Goal: Task Accomplishment & Management: Manage account settings

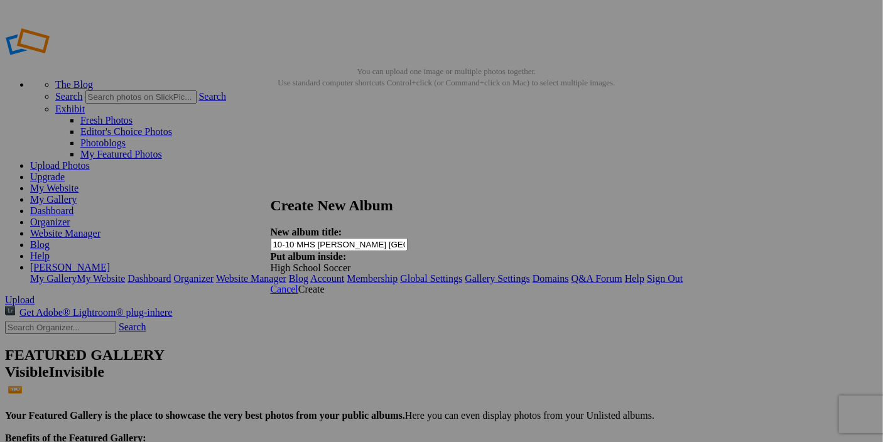
type input "10-10 MHS [PERSON_NAME] [GEOGRAPHIC_DATA]"
click at [325, 284] on span "Create" at bounding box center [311, 289] width 26 height 11
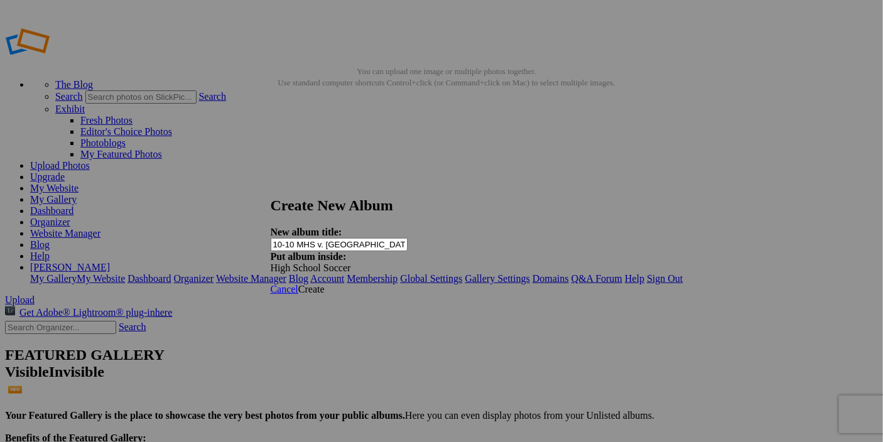
type input "10-10 MHS v. [GEOGRAPHIC_DATA]"
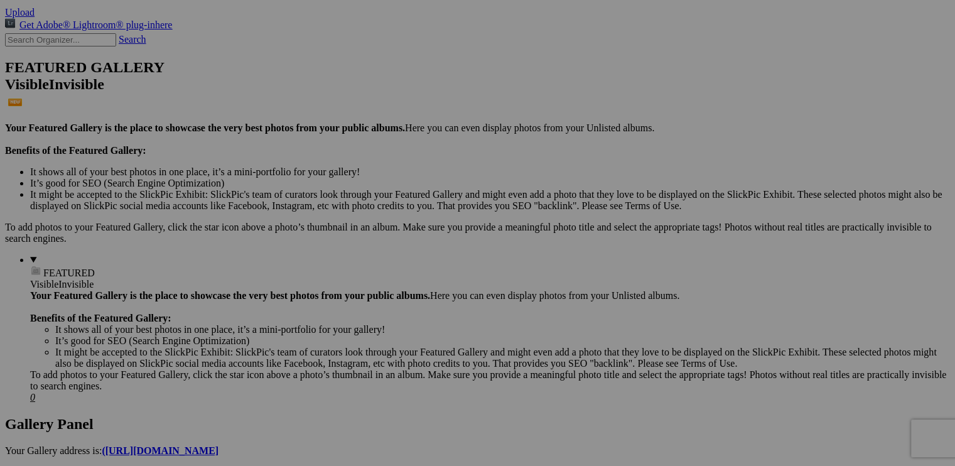
scroll to position [188, 0]
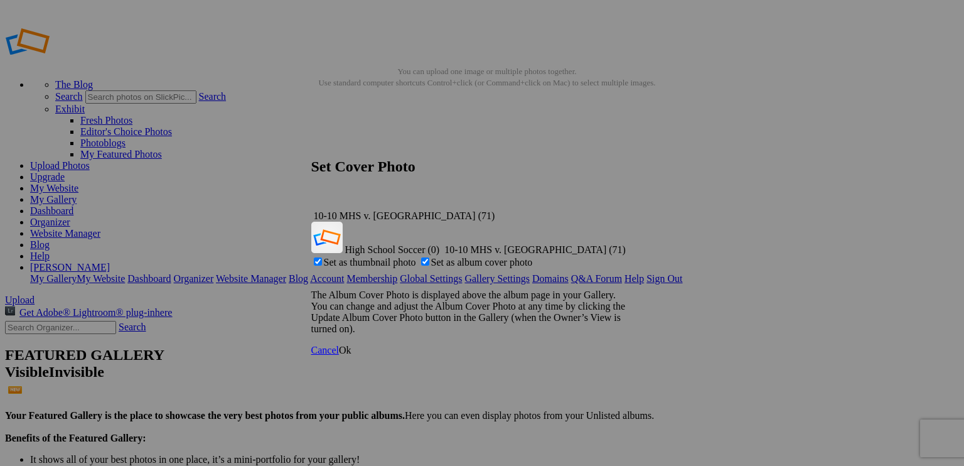
click at [352, 345] on span "Ok" at bounding box center [345, 350] width 13 height 11
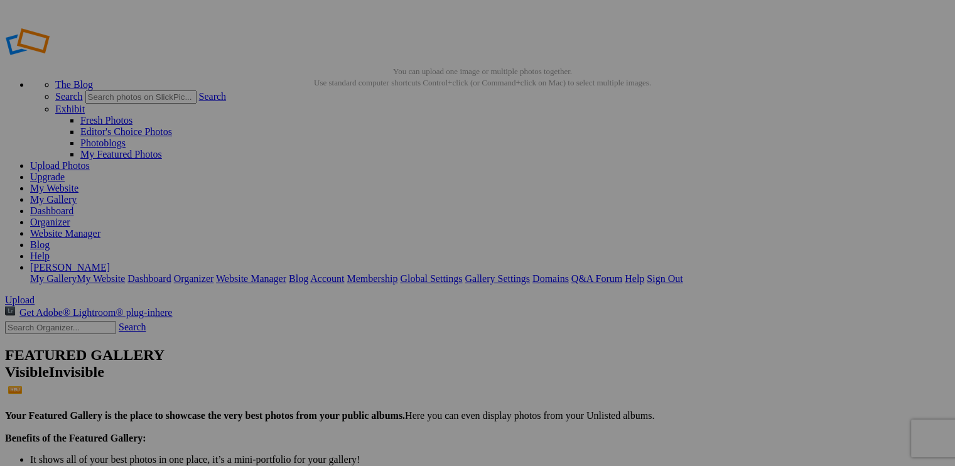
click at [77, 194] on link "My Gallery" at bounding box center [53, 199] width 46 height 11
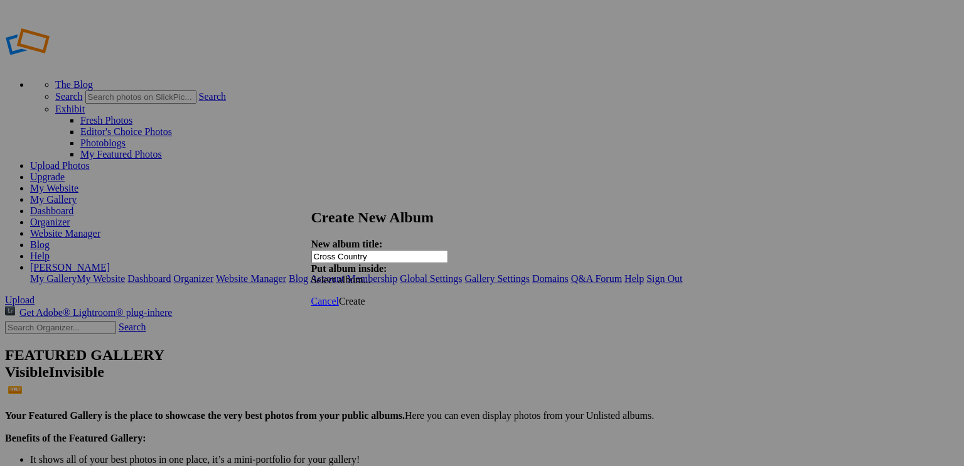
type input "Cross Country"
click at [365, 296] on span "Create" at bounding box center [352, 301] width 26 height 11
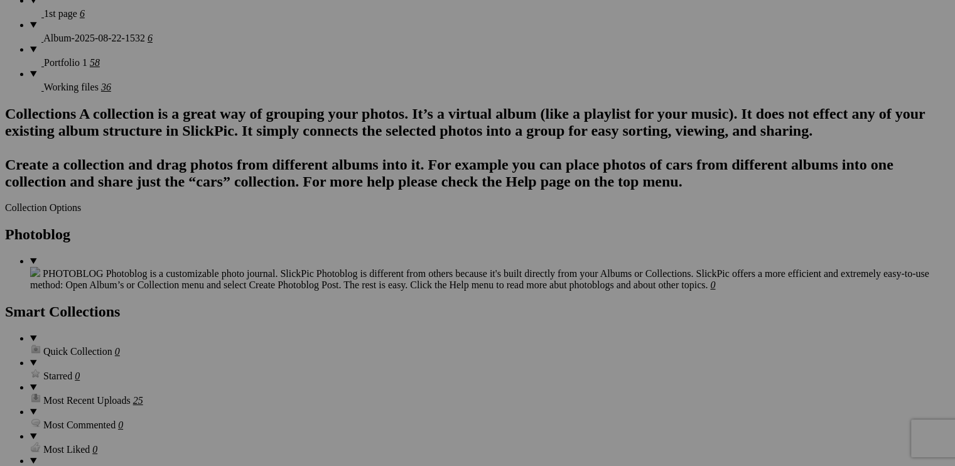
scroll to position [1758, 0]
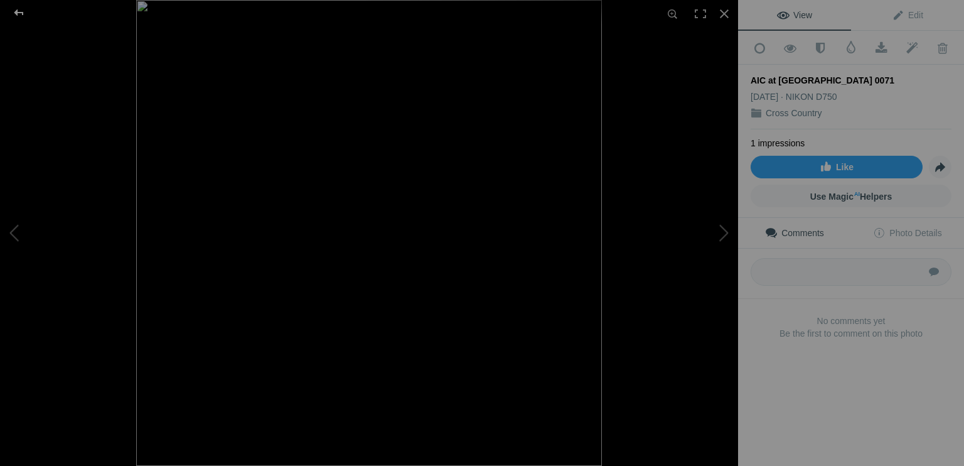
click at [23, 14] on div at bounding box center [18, 12] width 45 height 25
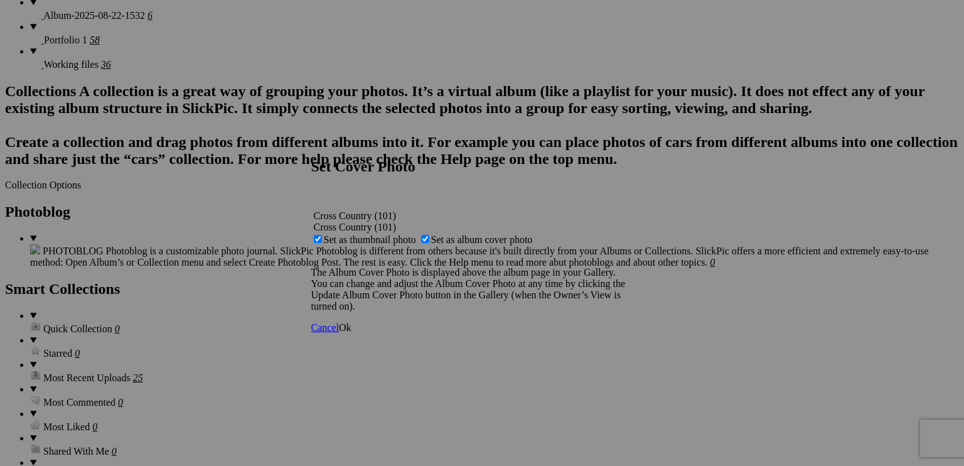
click at [352, 333] on span "Ok" at bounding box center [345, 327] width 13 height 11
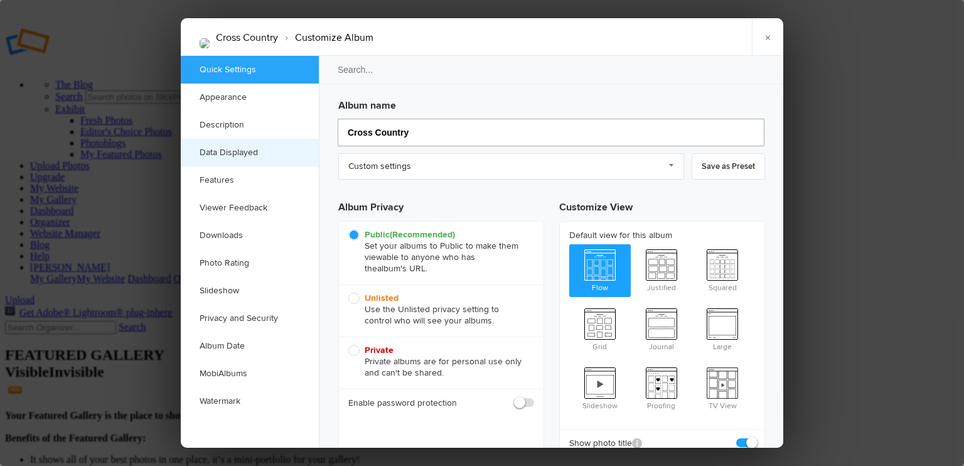
drag, startPoint x: 408, startPoint y: 133, endPoint x: 299, endPoint y: 147, distance: 109.5
click at [299, 147] on div "Quick Settings Appearance Description Data Displayed Features Viewer Feedback D…" at bounding box center [482, 252] width 603 height 392
type input "Ame"
type input "A"
type input "American Intyer"
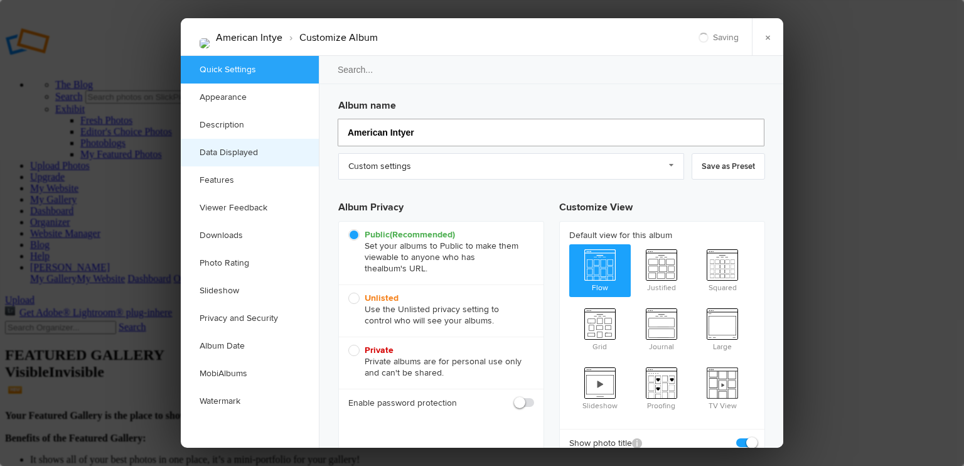
type input "American Inty"
type input "American Intyernational College"
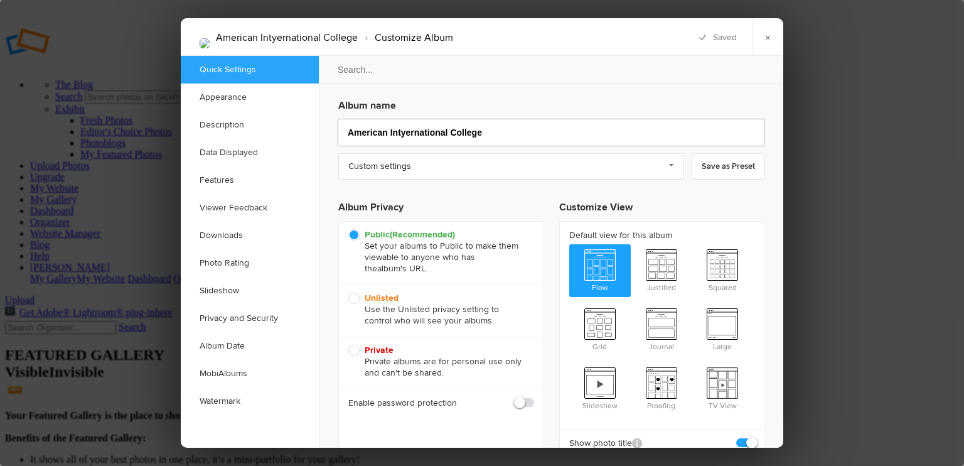
type input "American International College"
click at [475, 136] on input "American International College" at bounding box center [551, 133] width 427 height 28
type input "[GEOGRAPHIC_DATA] Cross Country"
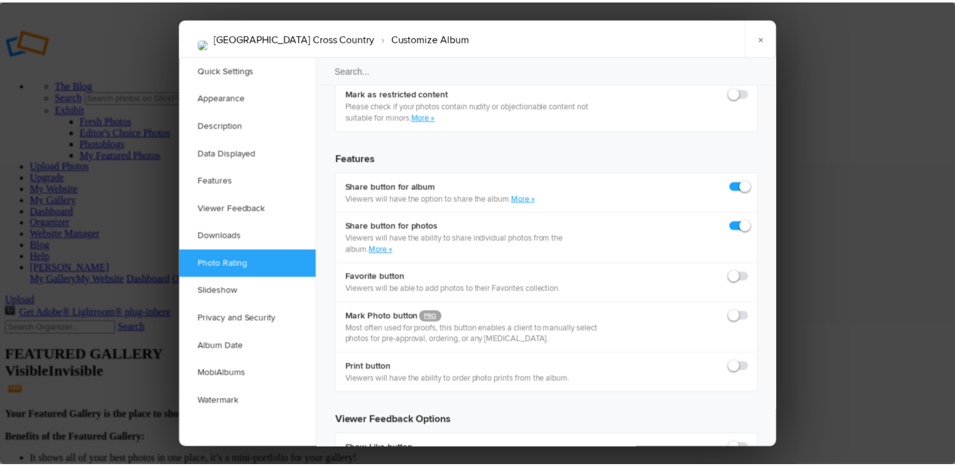
scroll to position [2197, 0]
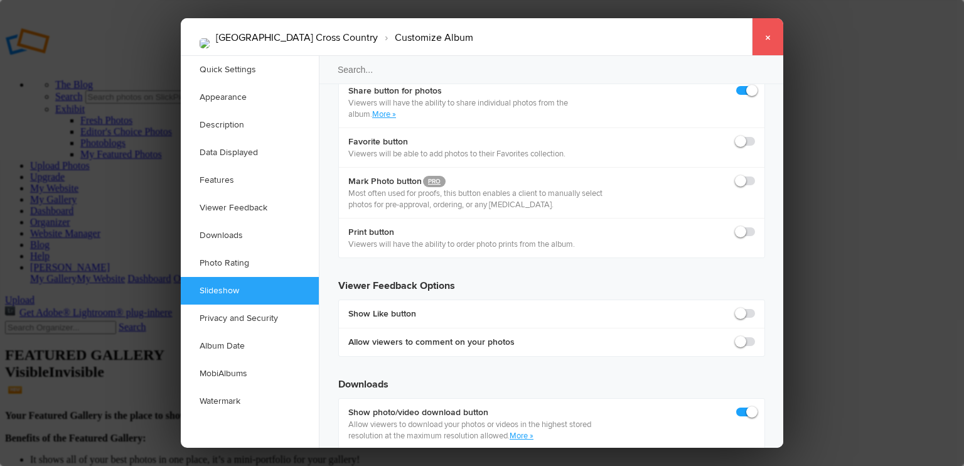
type input "[GEOGRAPHIC_DATA] Cross Country"
click at [765, 38] on link "×" at bounding box center [767, 37] width 31 height 38
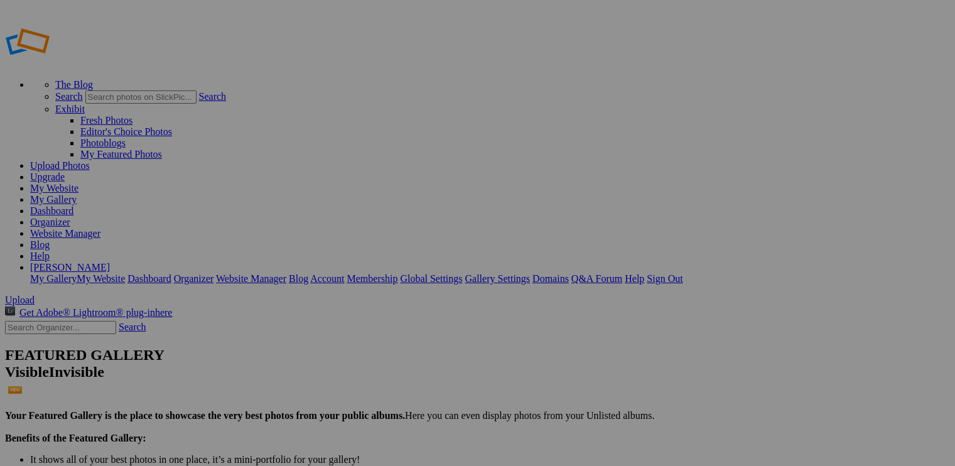
click at [77, 194] on link "My Gallery" at bounding box center [53, 199] width 46 height 11
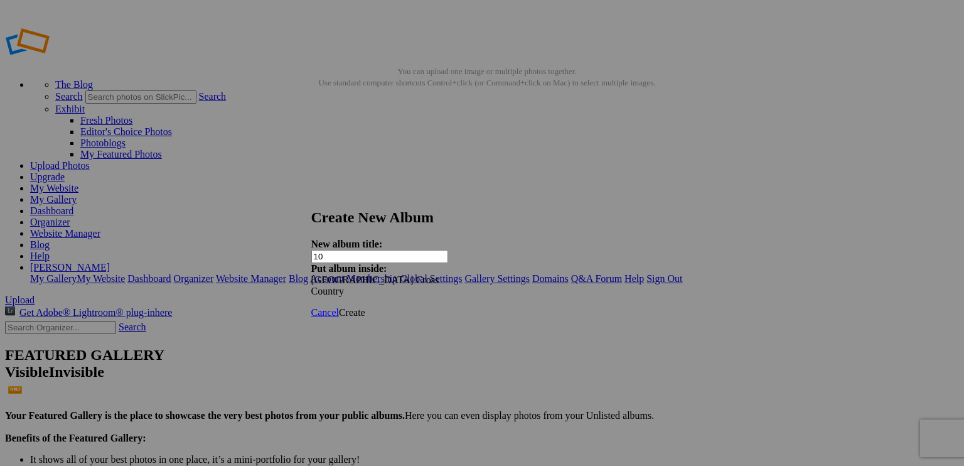
click at [364, 252] on input "10" at bounding box center [379, 256] width 137 height 13
type input "10-11 at [GEOGRAPHIC_DATA]"
click at [365, 307] on span "Create" at bounding box center [352, 312] width 26 height 11
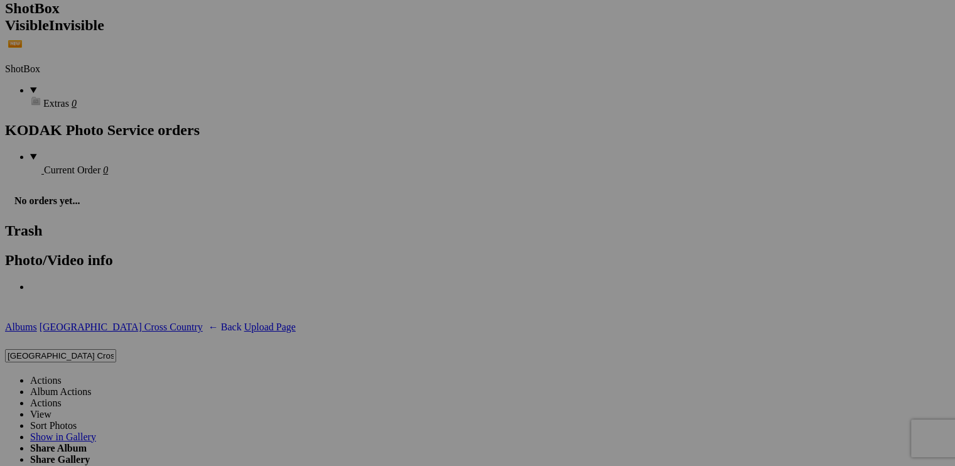
scroll to position [2586, 0]
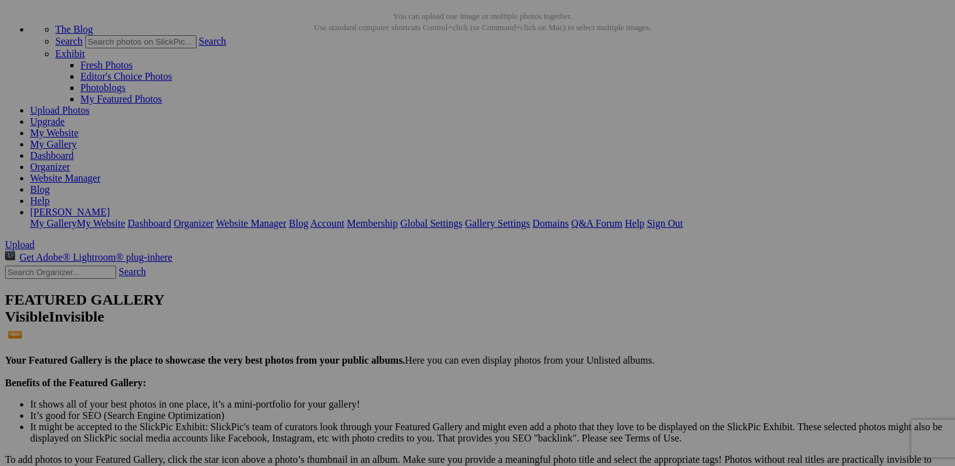
scroll to position [0, 0]
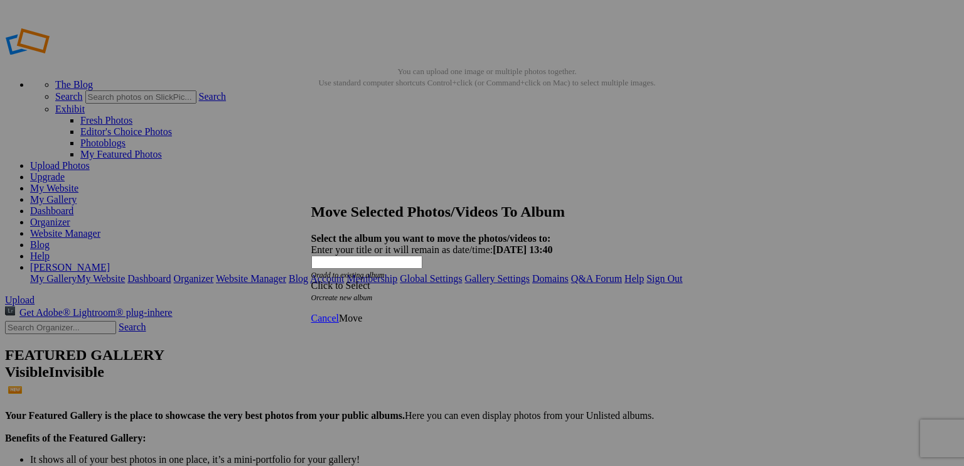
click at [399, 280] on div "Click to Select" at bounding box center [477, 285] width 333 height 11
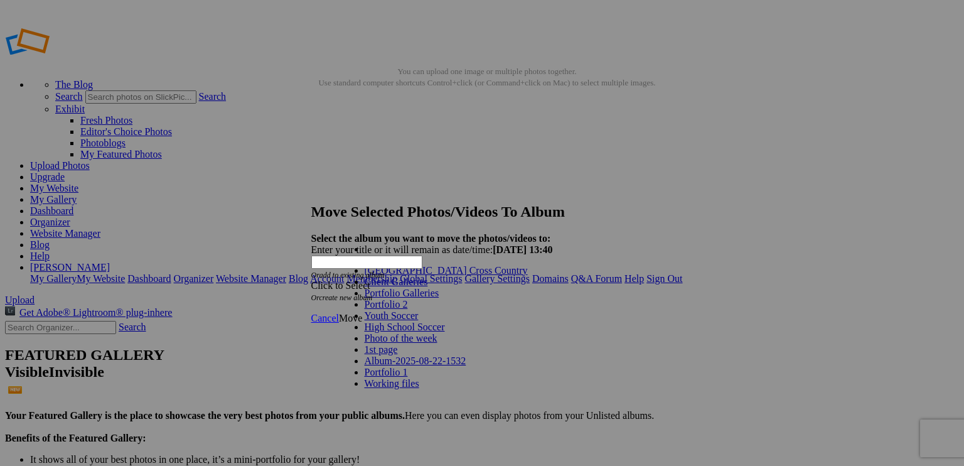
click at [528, 276] on span at bounding box center [528, 270] width 0 height 11
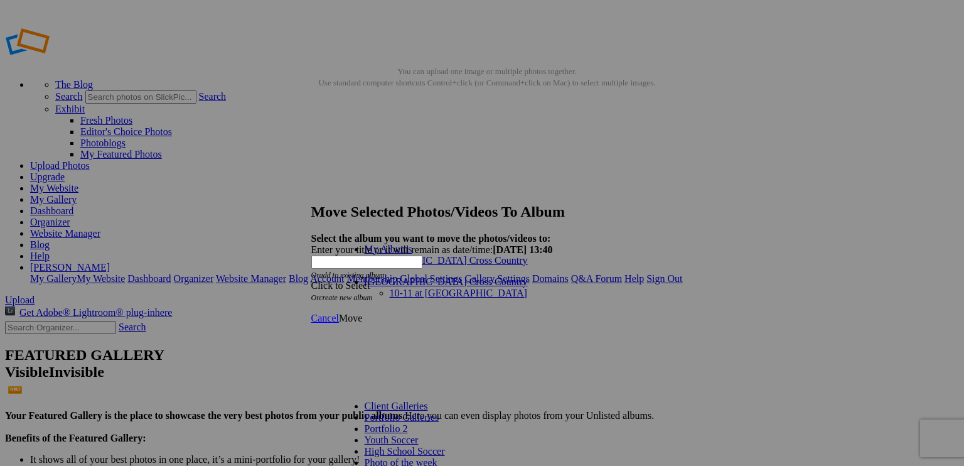
click at [414, 292] on link "10-11 at [GEOGRAPHIC_DATA]" at bounding box center [458, 293] width 137 height 11
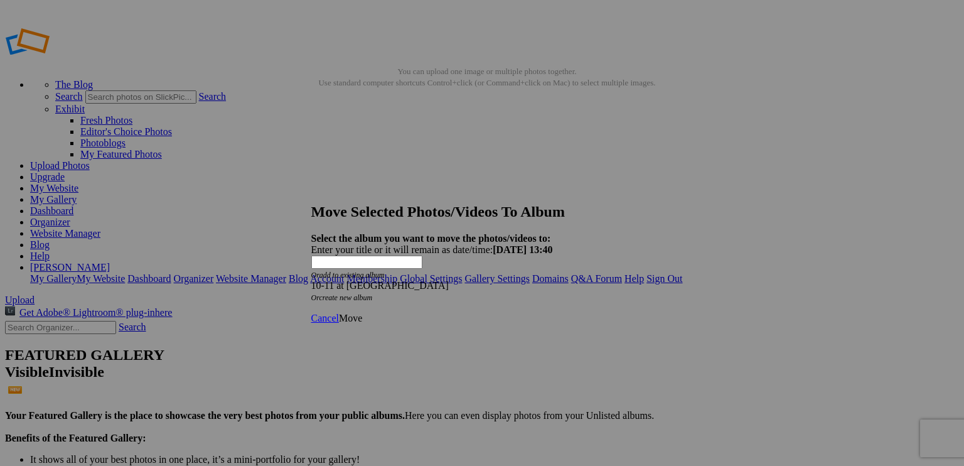
click at [362, 313] on span "Move" at bounding box center [350, 318] width 23 height 11
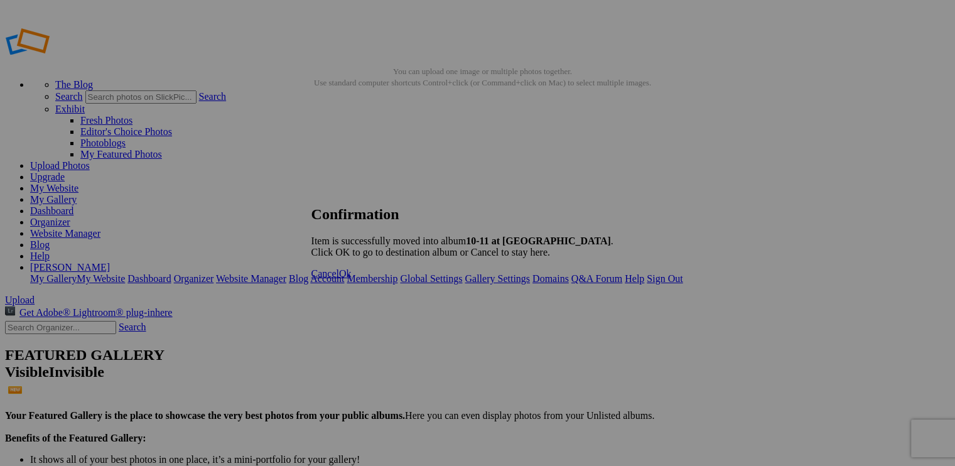
click at [352, 279] on span "Ok" at bounding box center [345, 273] width 13 height 11
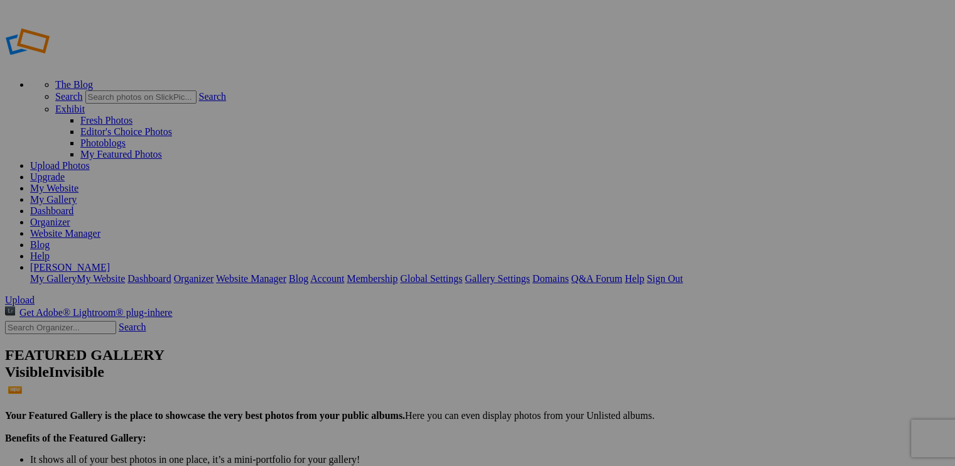
type input "10-11 at [GEOGRAPHIC_DATA]"
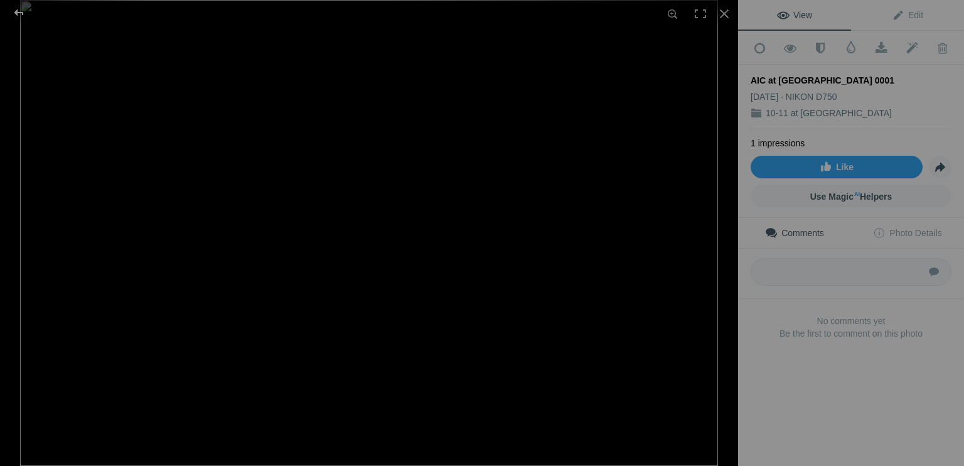
click at [16, 10] on div at bounding box center [18, 12] width 45 height 25
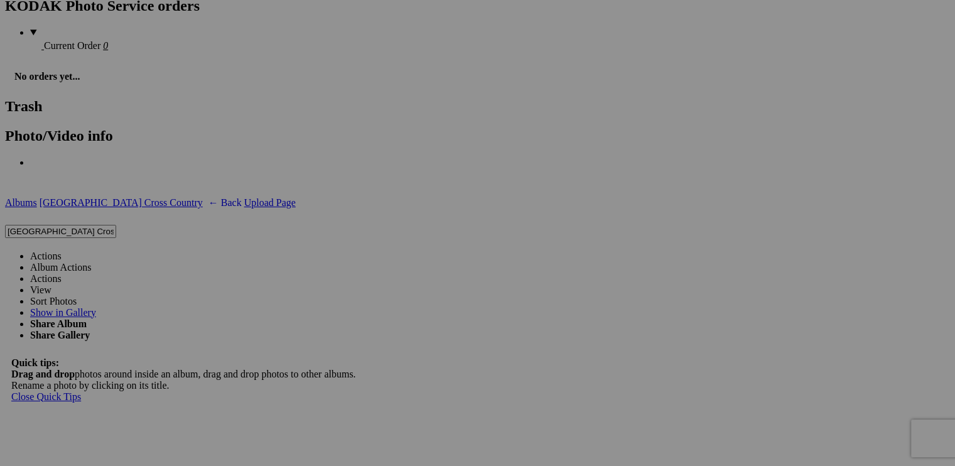
scroll to position [2586, 0]
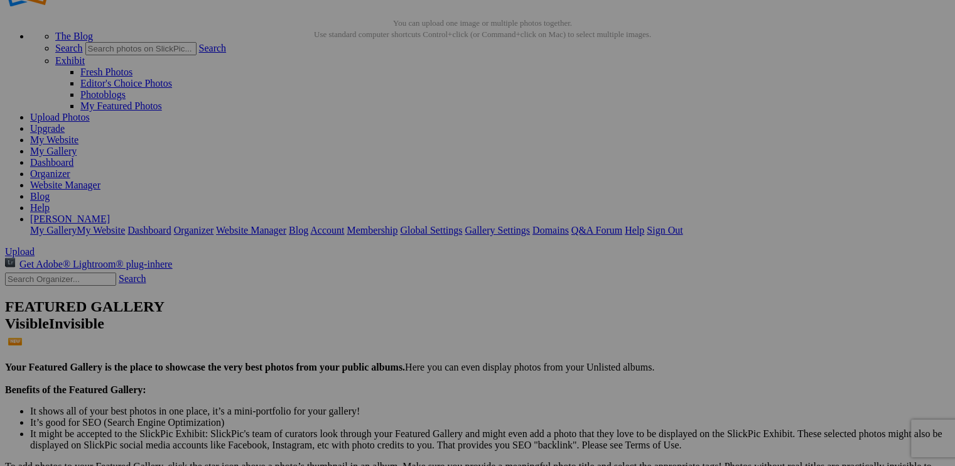
scroll to position [0, 0]
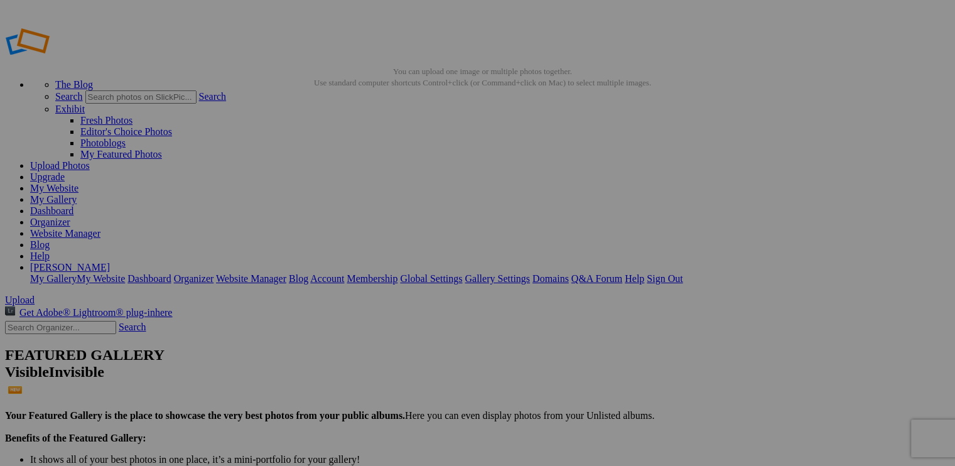
drag, startPoint x: 365, startPoint y: 334, endPoint x: 603, endPoint y: 135, distance: 310.2
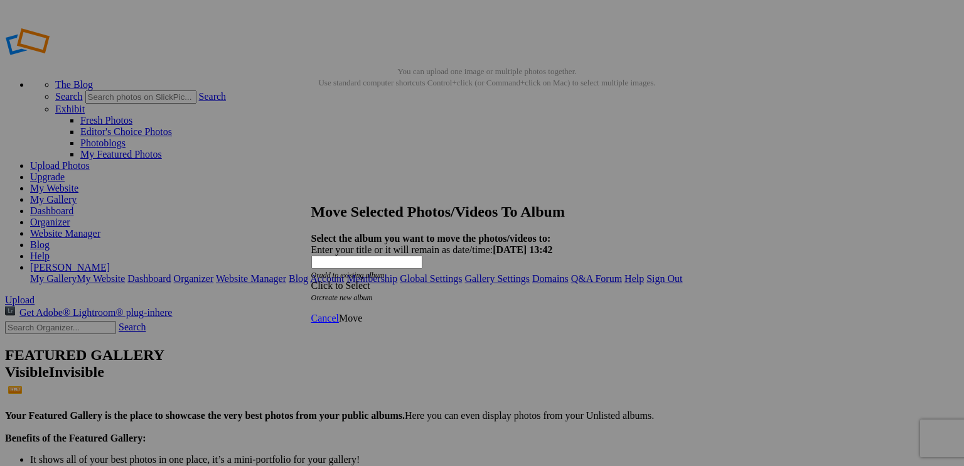
click at [460, 280] on div "Click to Select" at bounding box center [477, 285] width 333 height 11
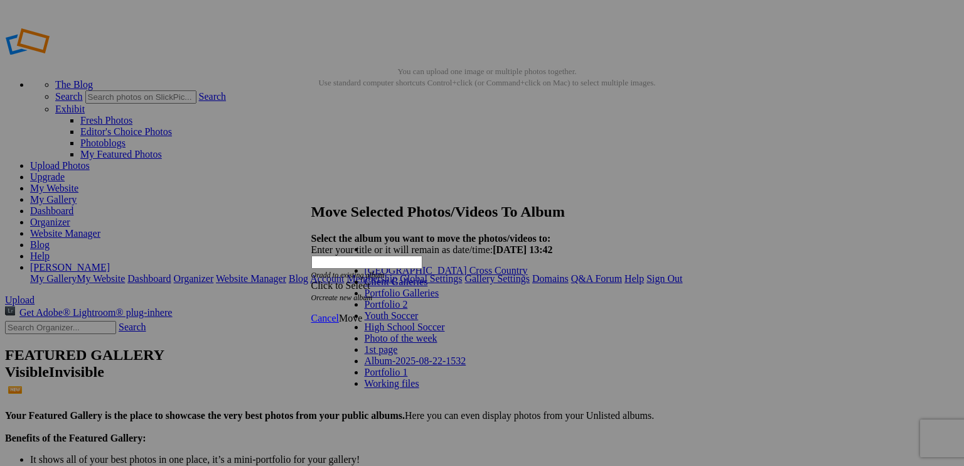
click at [528, 276] on span at bounding box center [528, 270] width 0 height 11
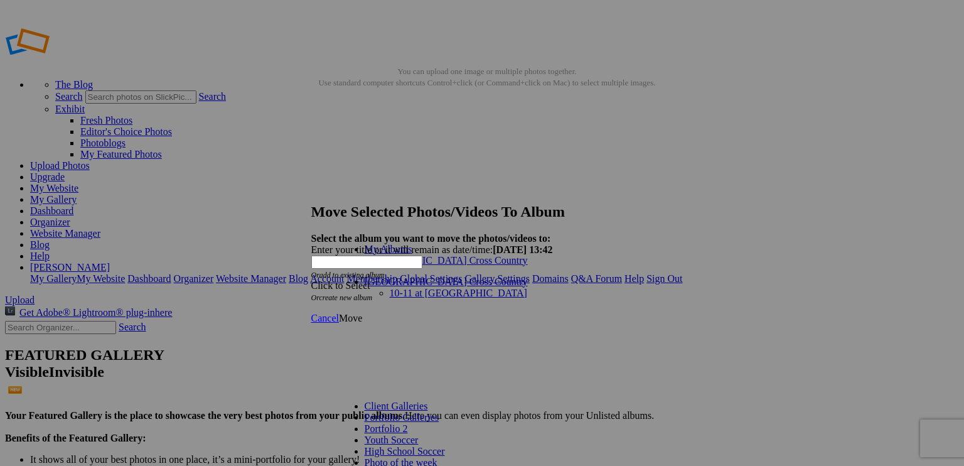
click at [415, 292] on link "10-11 at [GEOGRAPHIC_DATA]" at bounding box center [458, 293] width 137 height 11
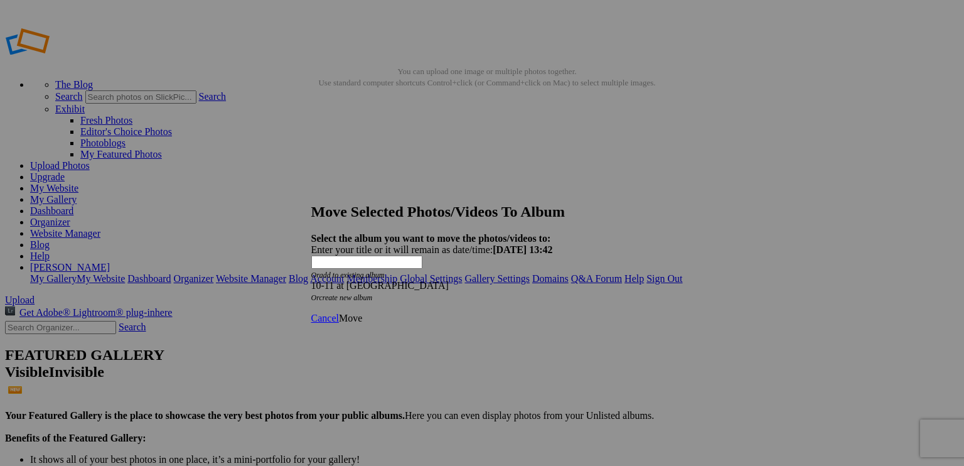
click at [362, 313] on span "Move" at bounding box center [350, 318] width 23 height 11
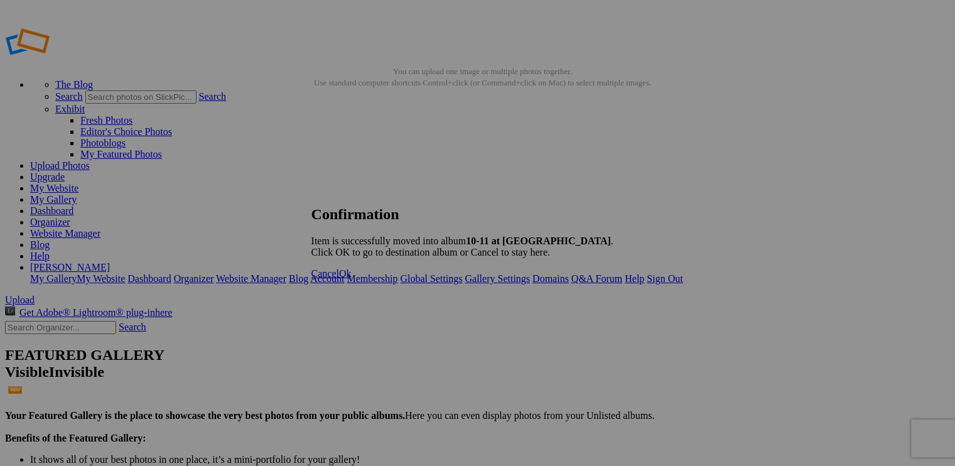
click at [352, 279] on span "Ok" at bounding box center [345, 273] width 13 height 11
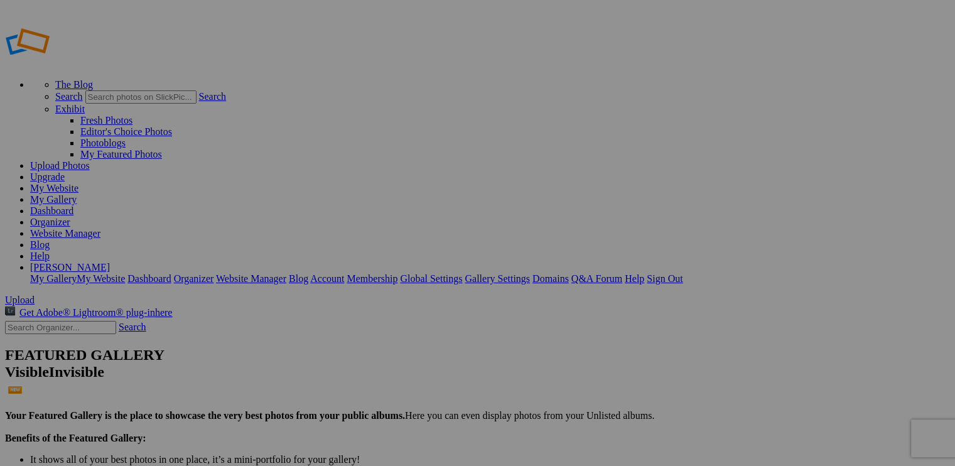
type input "10-11 at [GEOGRAPHIC_DATA]"
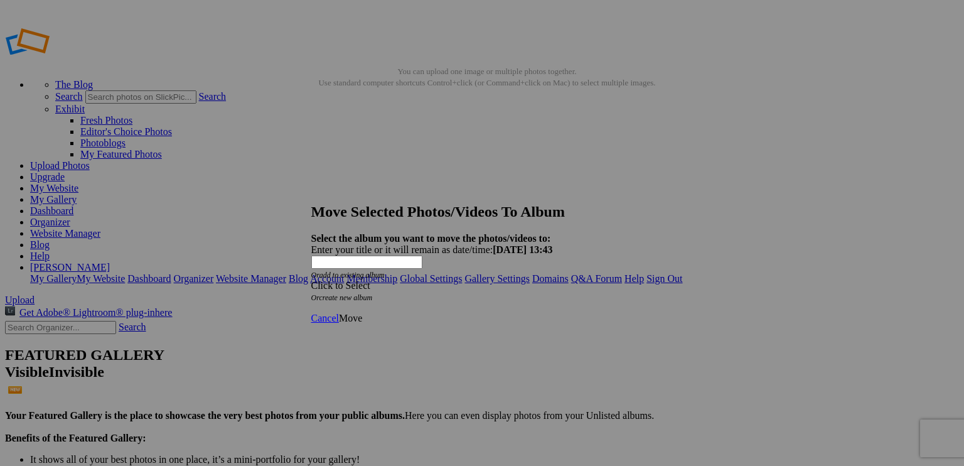
click at [311, 280] on span at bounding box center [311, 285] width 0 height 11
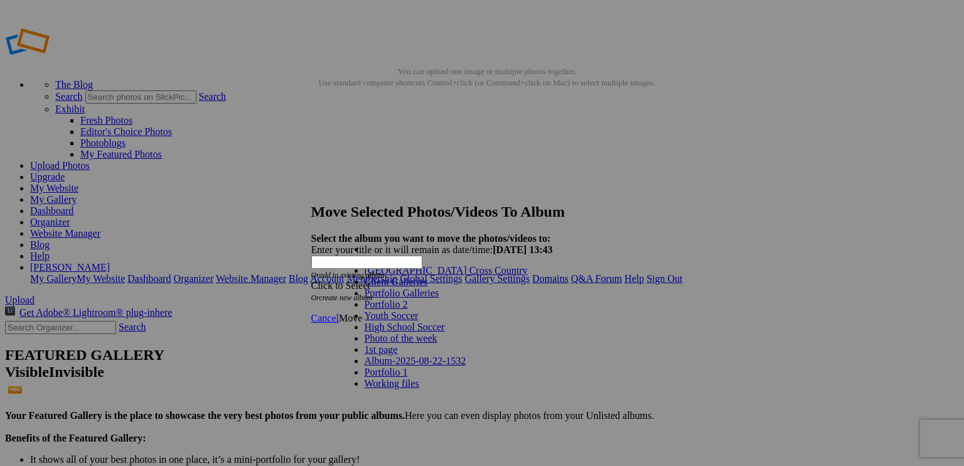
click at [528, 276] on span at bounding box center [528, 270] width 0 height 11
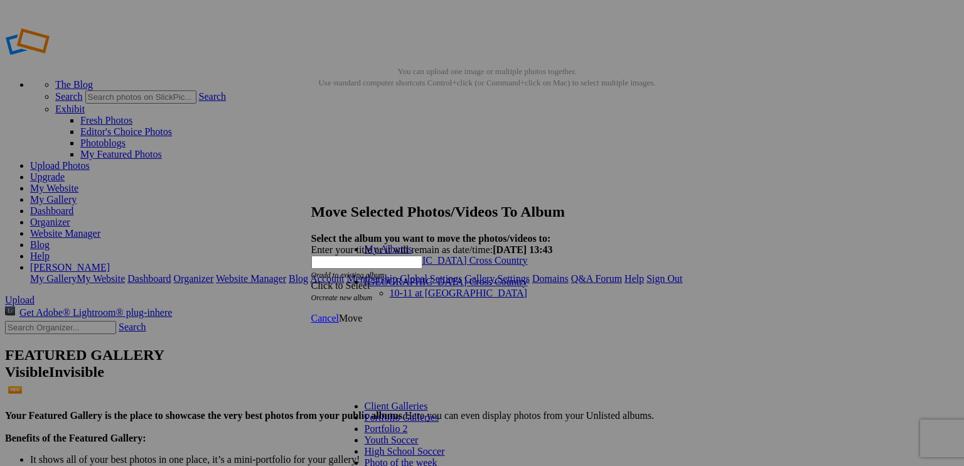
click at [409, 291] on link "10-11 at [GEOGRAPHIC_DATA]" at bounding box center [458, 293] width 137 height 11
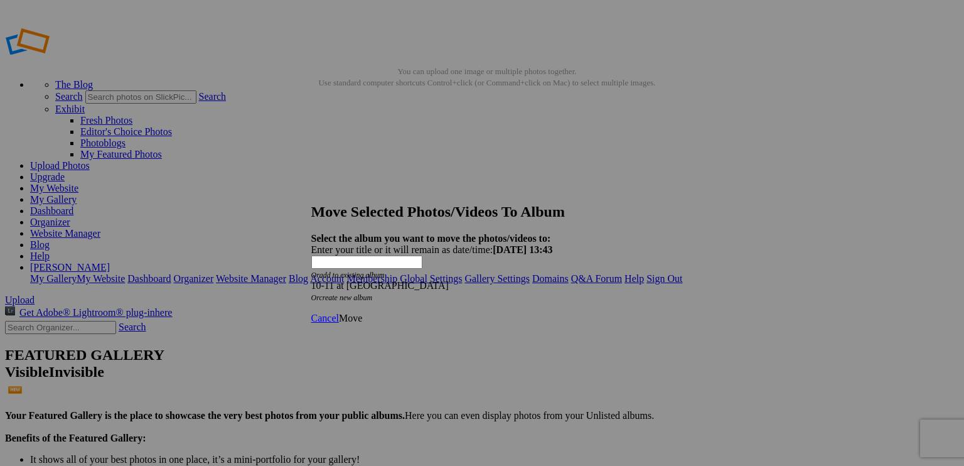
click at [362, 313] on span "Move" at bounding box center [350, 318] width 23 height 11
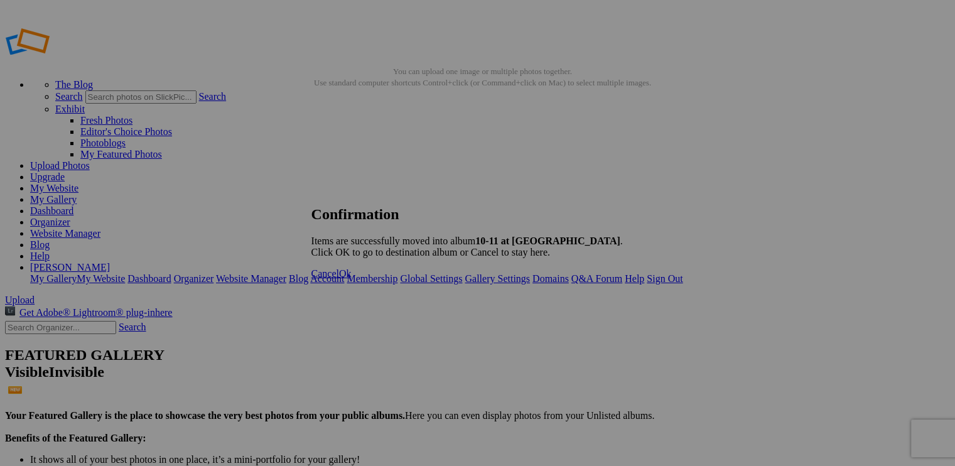
click at [352, 279] on link "Ok" at bounding box center [345, 273] width 13 height 11
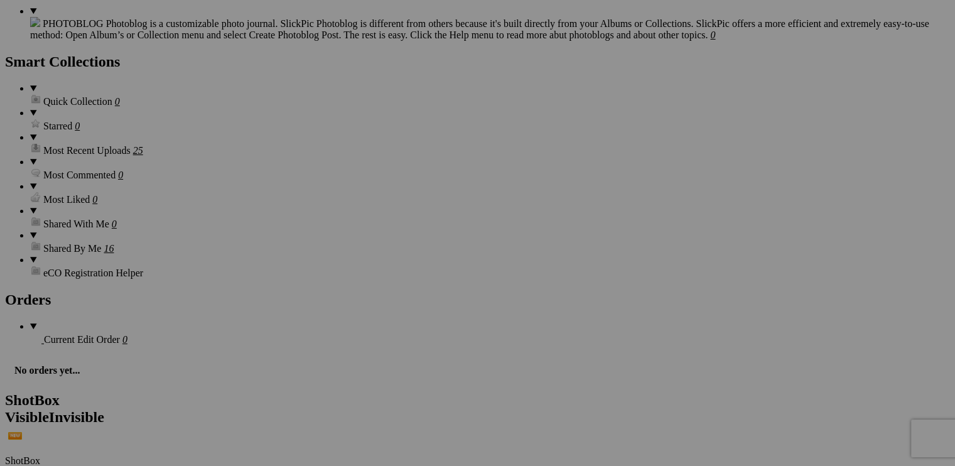
scroll to position [2134, 0]
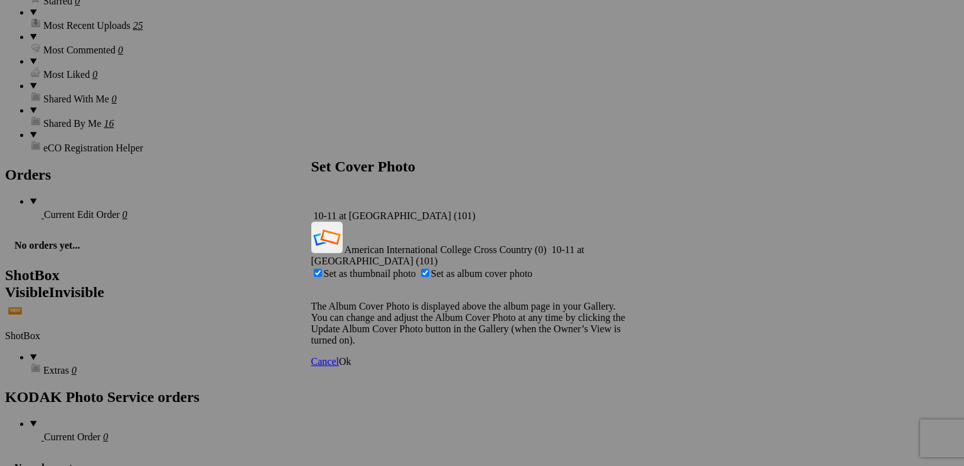
click at [352, 356] on span "Ok" at bounding box center [345, 361] width 13 height 11
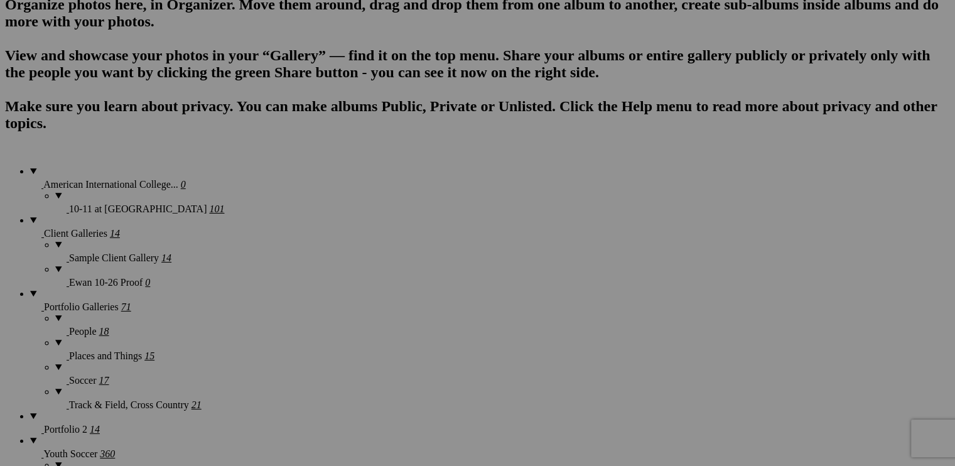
scroll to position [377, 0]
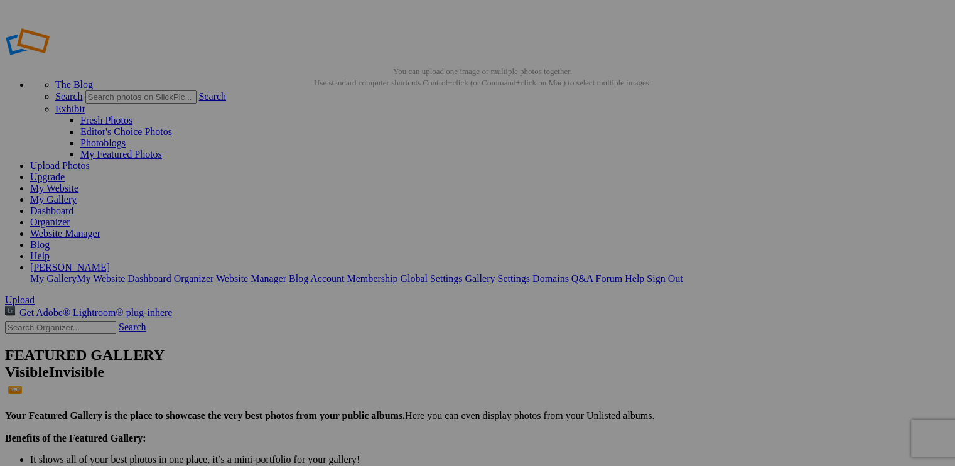
scroll to position [377, 0]
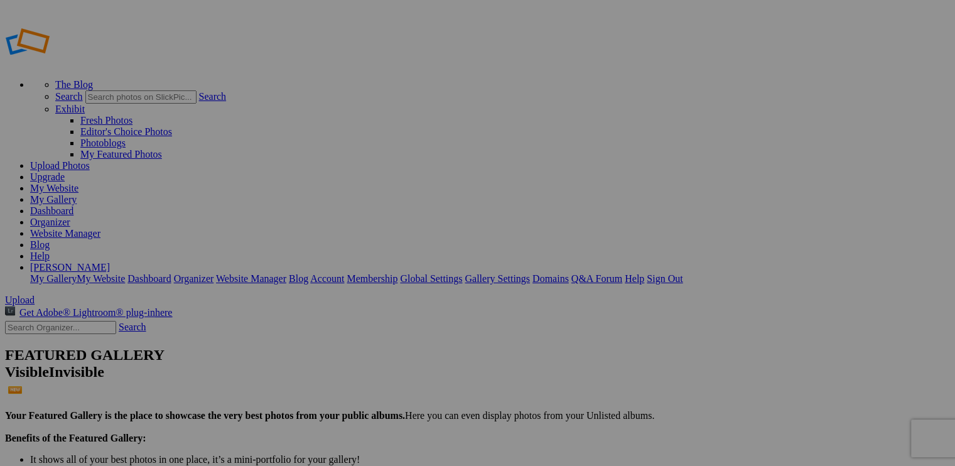
click at [77, 194] on link "My Gallery" at bounding box center [53, 199] width 46 height 11
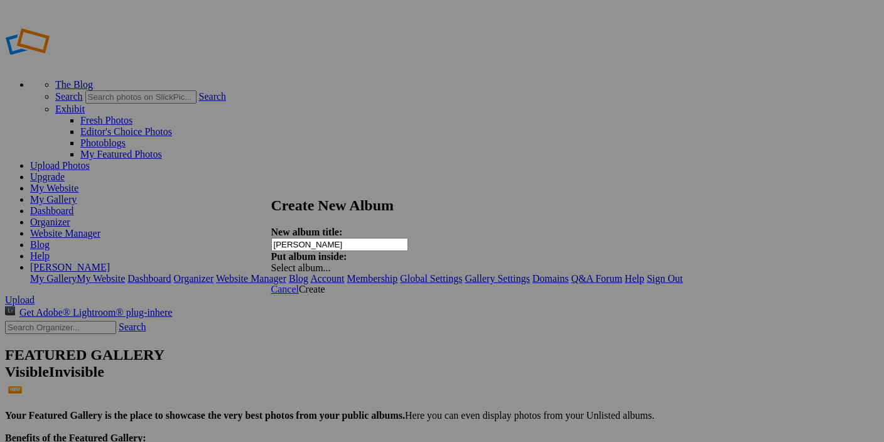
type input "[PERSON_NAME]"
click at [325, 284] on span "Create" at bounding box center [312, 289] width 26 height 11
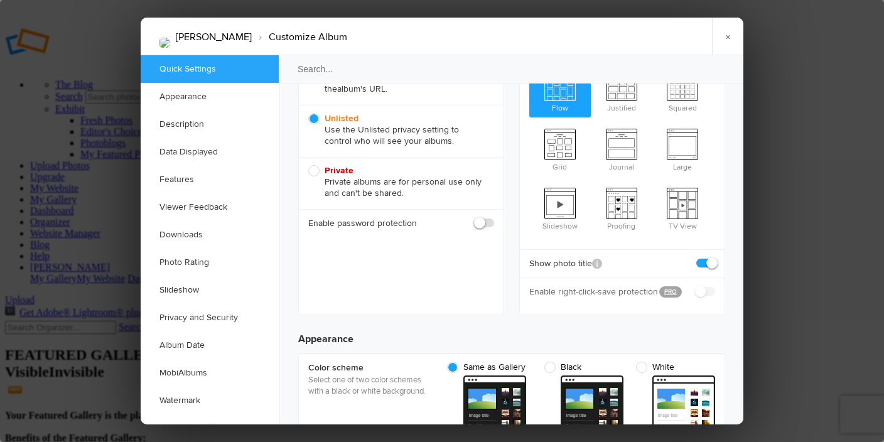
scroll to position [188, 0]
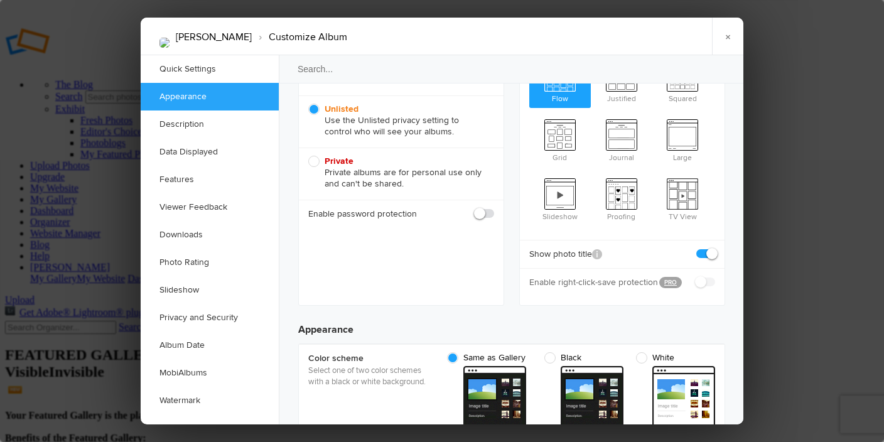
click at [494, 208] on span at bounding box center [494, 208] width 0 height 0
click at [493, 208] on input "checkbox" at bounding box center [493, 207] width 1 height 1
checkbox input "true"
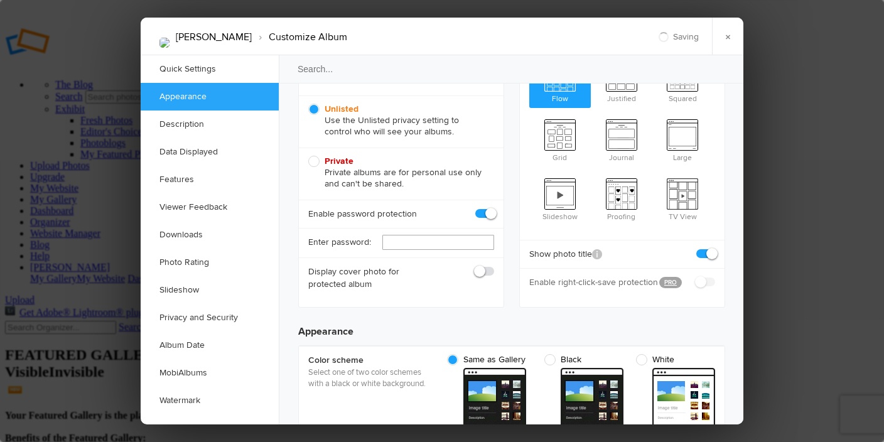
click at [439, 240] on input "text" at bounding box center [438, 242] width 112 height 15
click at [412, 245] on input "text" at bounding box center [438, 242] width 112 height 15
type input "O"
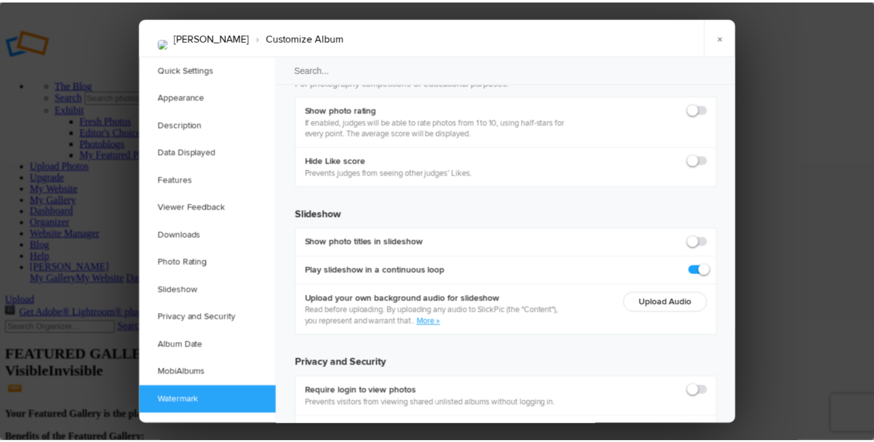
scroll to position [2817, 0]
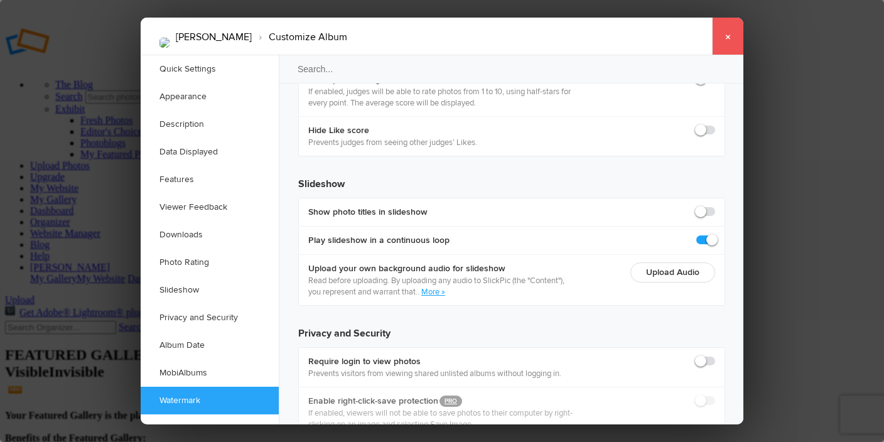
type input "11octEH"
click at [730, 36] on link "×" at bounding box center [727, 37] width 31 height 38
